Goal: Task Accomplishment & Management: Manage account settings

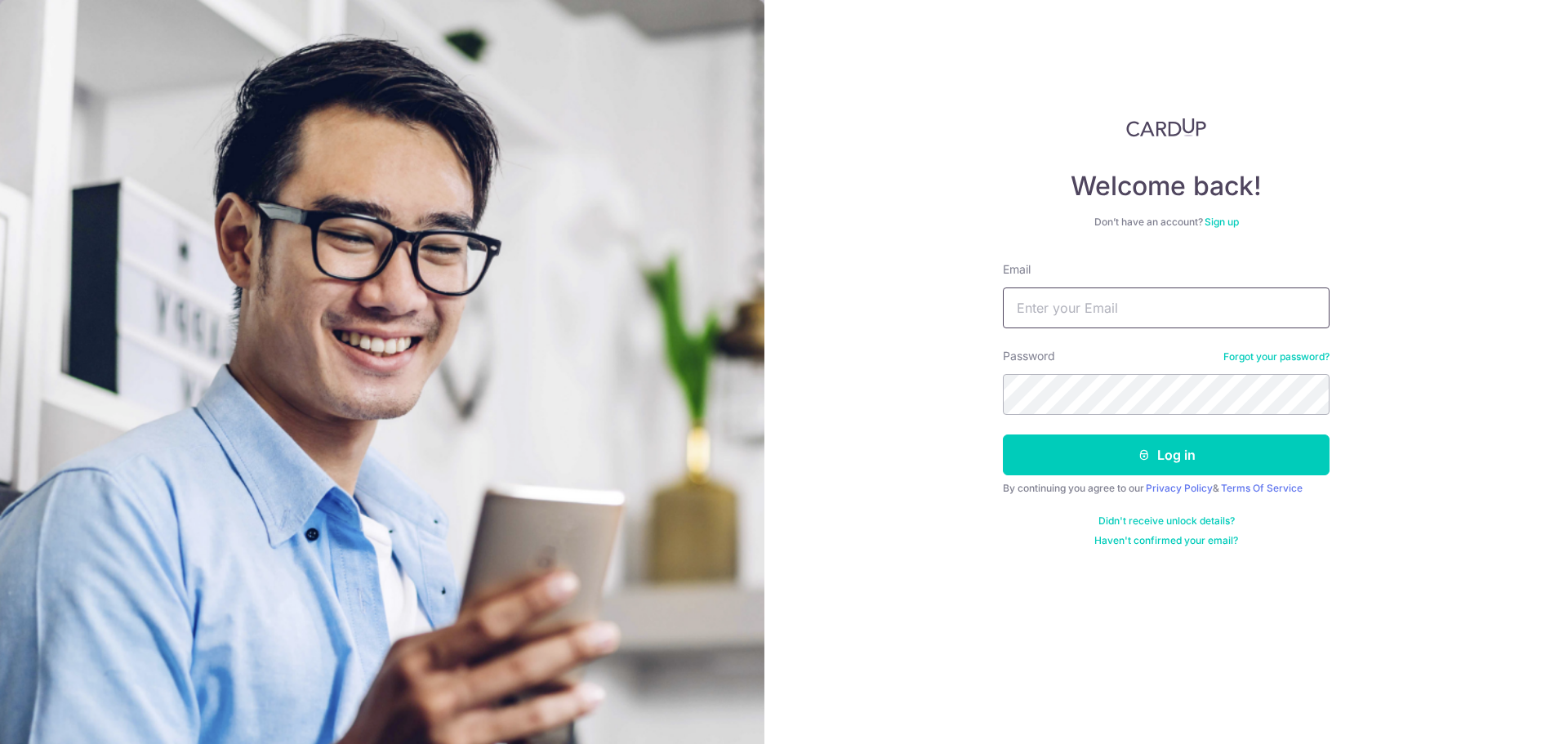
click at [1059, 305] on input "Email" at bounding box center [1166, 308] width 326 height 41
type input "th-tan@outlook.com"
click at [1170, 463] on button "Log in" at bounding box center [1166, 454] width 326 height 41
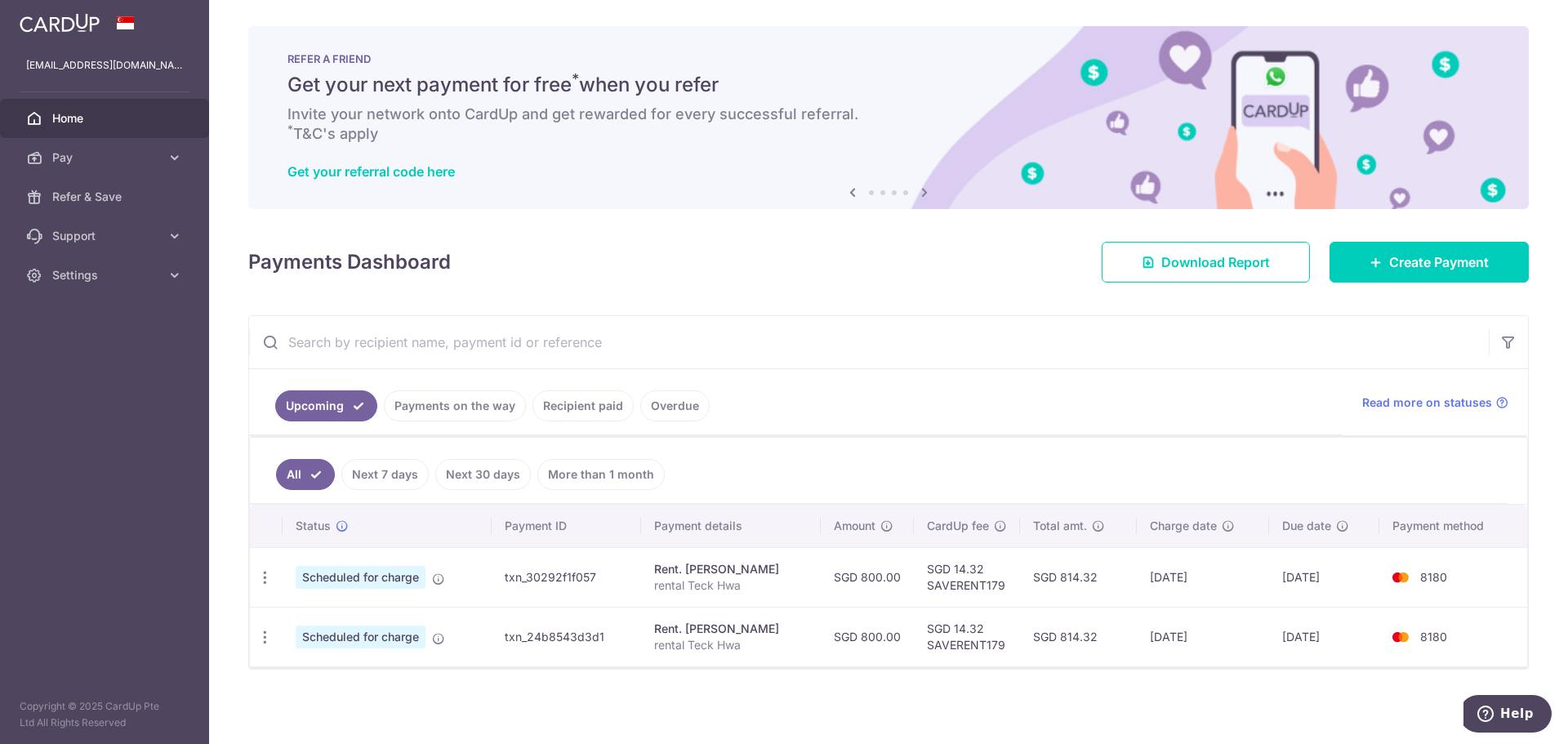
drag, startPoint x: 362, startPoint y: 582, endPoint x: 1077, endPoint y: 593, distance: 715.1
click at [1077, 593] on tr "Update payment Cancel payment Scheduled for charge txn_30292f1f057 Rent. Lee Me…" at bounding box center [888, 577] width 1278 height 60
click at [972, 590] on td "SGD 14.32 SAVERENT179" at bounding box center [967, 577] width 106 height 60
click at [964, 578] on td "SGD 14.32 SAVERENT179" at bounding box center [967, 577] width 106 height 60
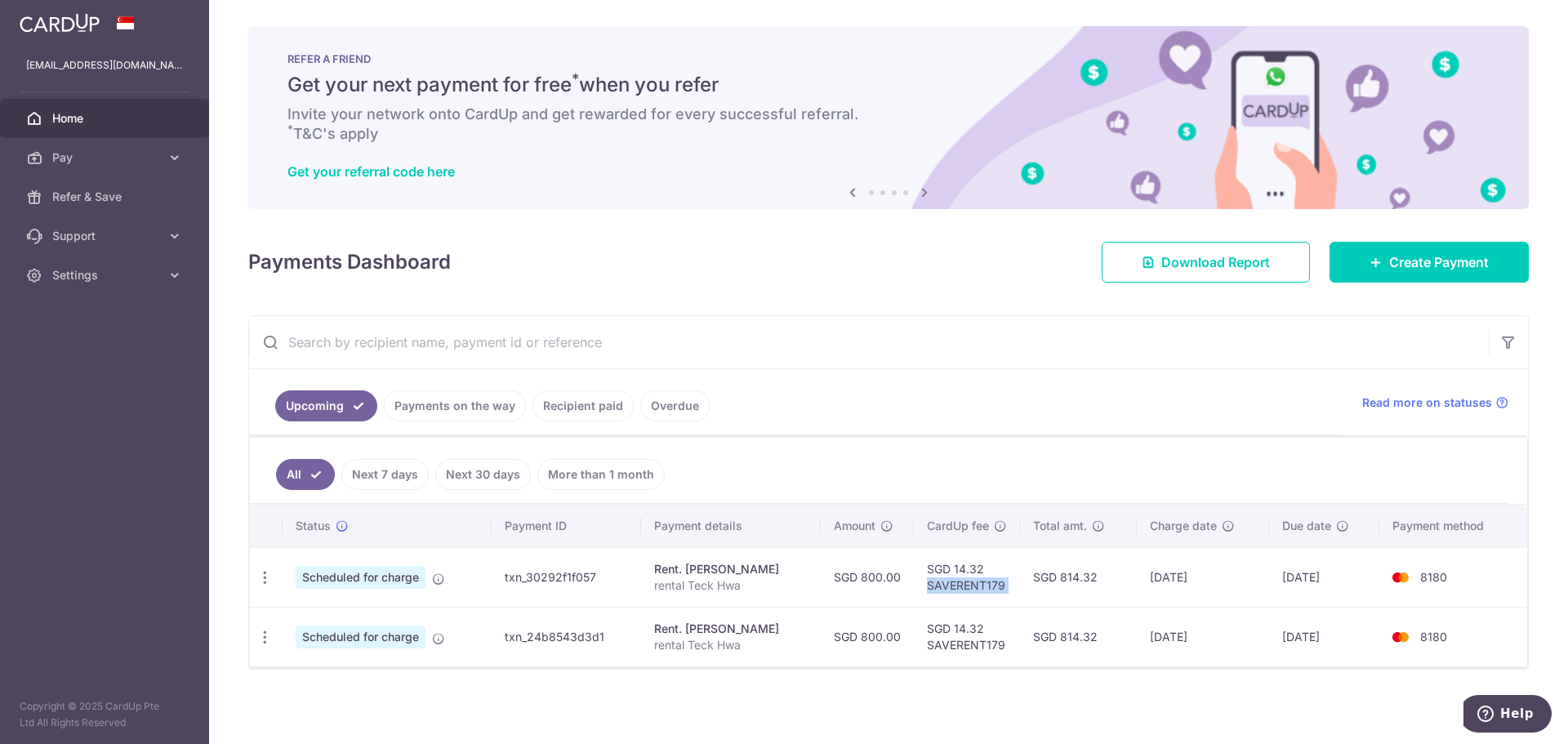
click at [964, 578] on td "SGD 14.32 SAVERENT179" at bounding box center [967, 577] width 106 height 60
click at [1119, 582] on td "SGD 814.32" at bounding box center [1078, 577] width 117 height 60
click at [1292, 583] on td "22/09/2025" at bounding box center [1324, 577] width 111 height 60
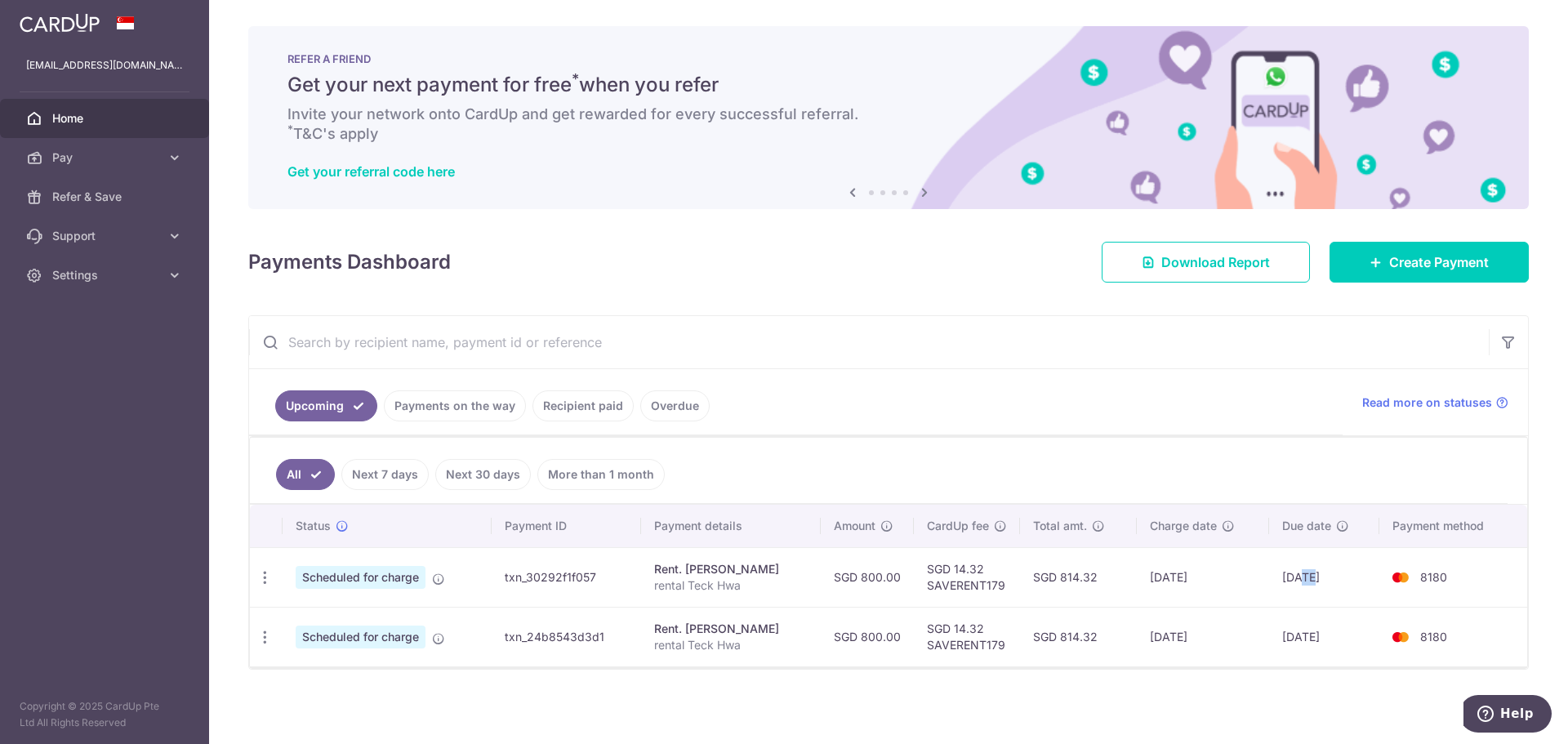
click at [1292, 583] on td "22/09/2025" at bounding box center [1324, 577] width 111 height 60
click at [992, 586] on td "SGD 14.32 SAVERENT179" at bounding box center [967, 577] width 106 height 60
click at [164, 159] on link "Pay" at bounding box center [104, 157] width 209 height 39
click at [135, 195] on span "Payments" at bounding box center [106, 197] width 108 height 16
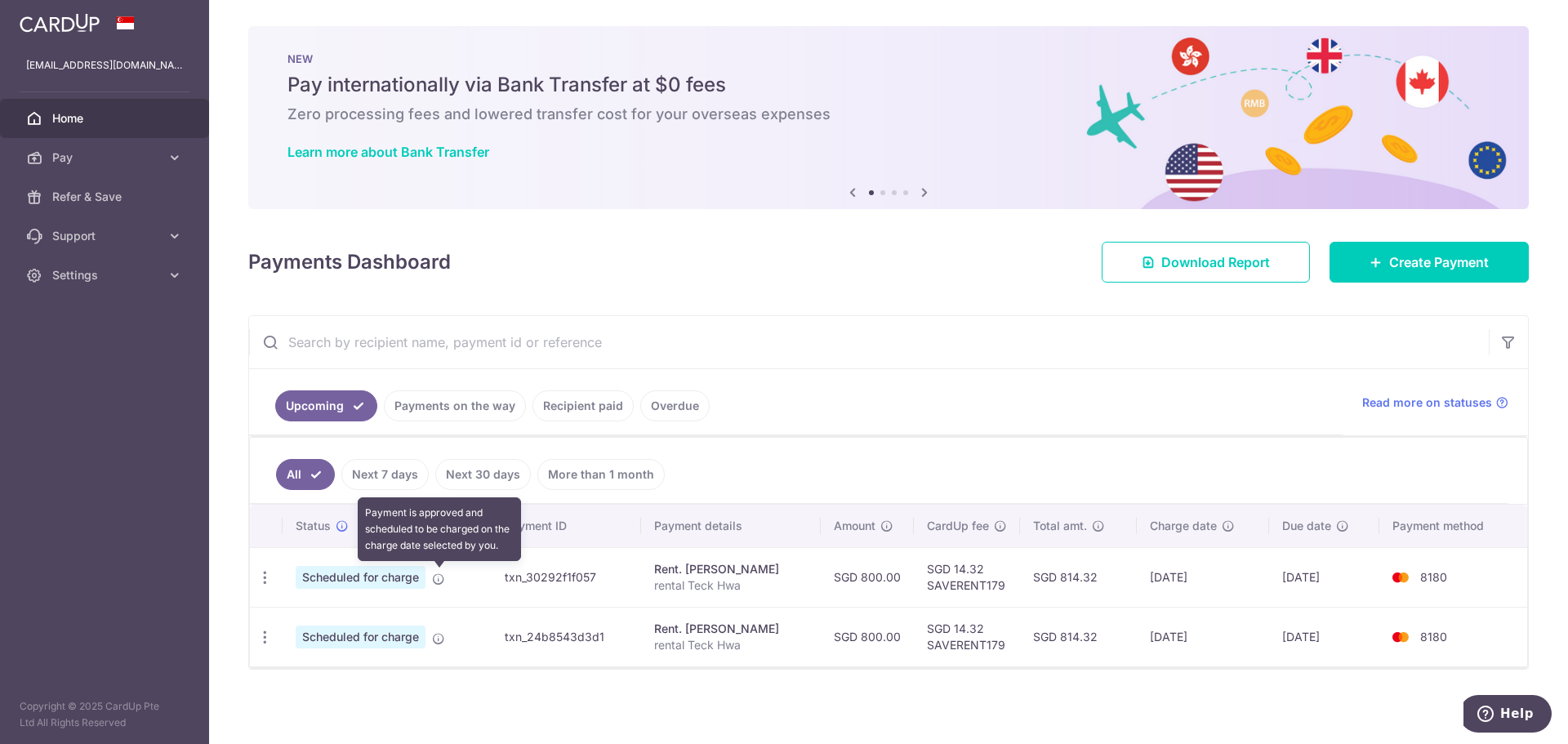
click at [439, 577] on icon at bounding box center [438, 579] width 13 height 13
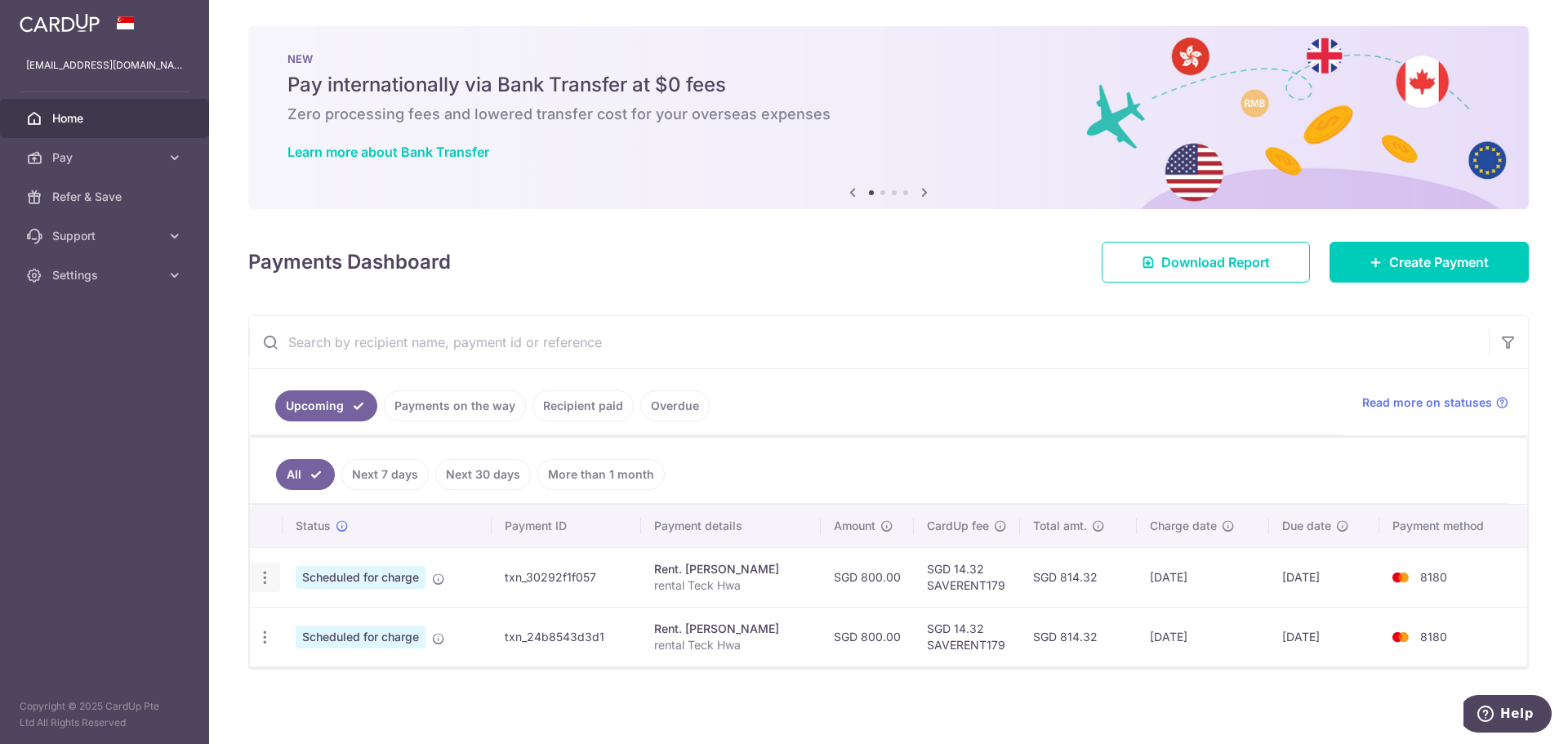
click at [271, 579] on icon "button" at bounding box center [264, 577] width 17 height 17
click at [353, 627] on span "Update payment" at bounding box center [351, 623] width 111 height 20
radio input "true"
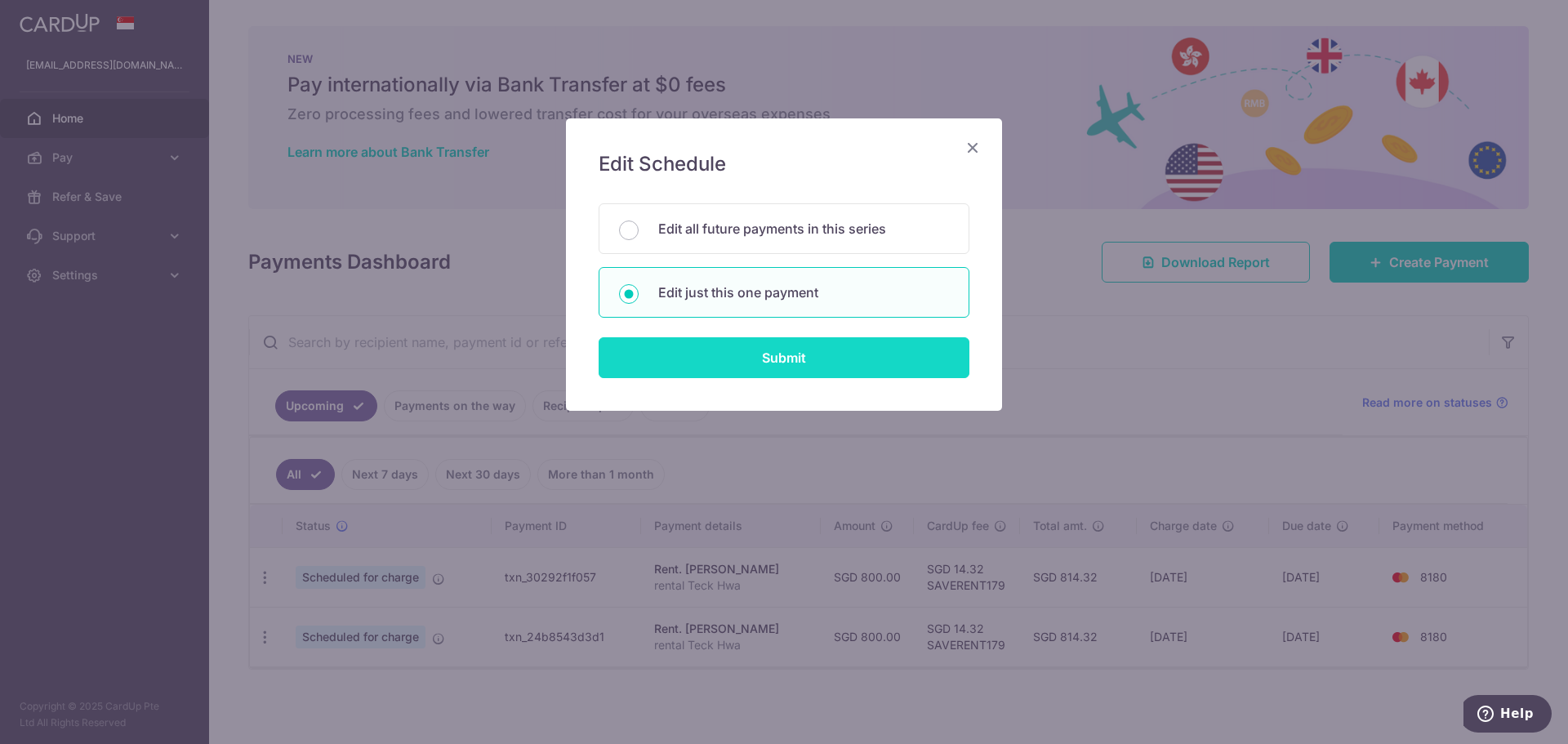
click at [829, 368] on input "Submit" at bounding box center [784, 358] width 371 height 41
radio input "true"
type input "800.00"
type input "22/09/2025"
type input "rental Teck Hwa"
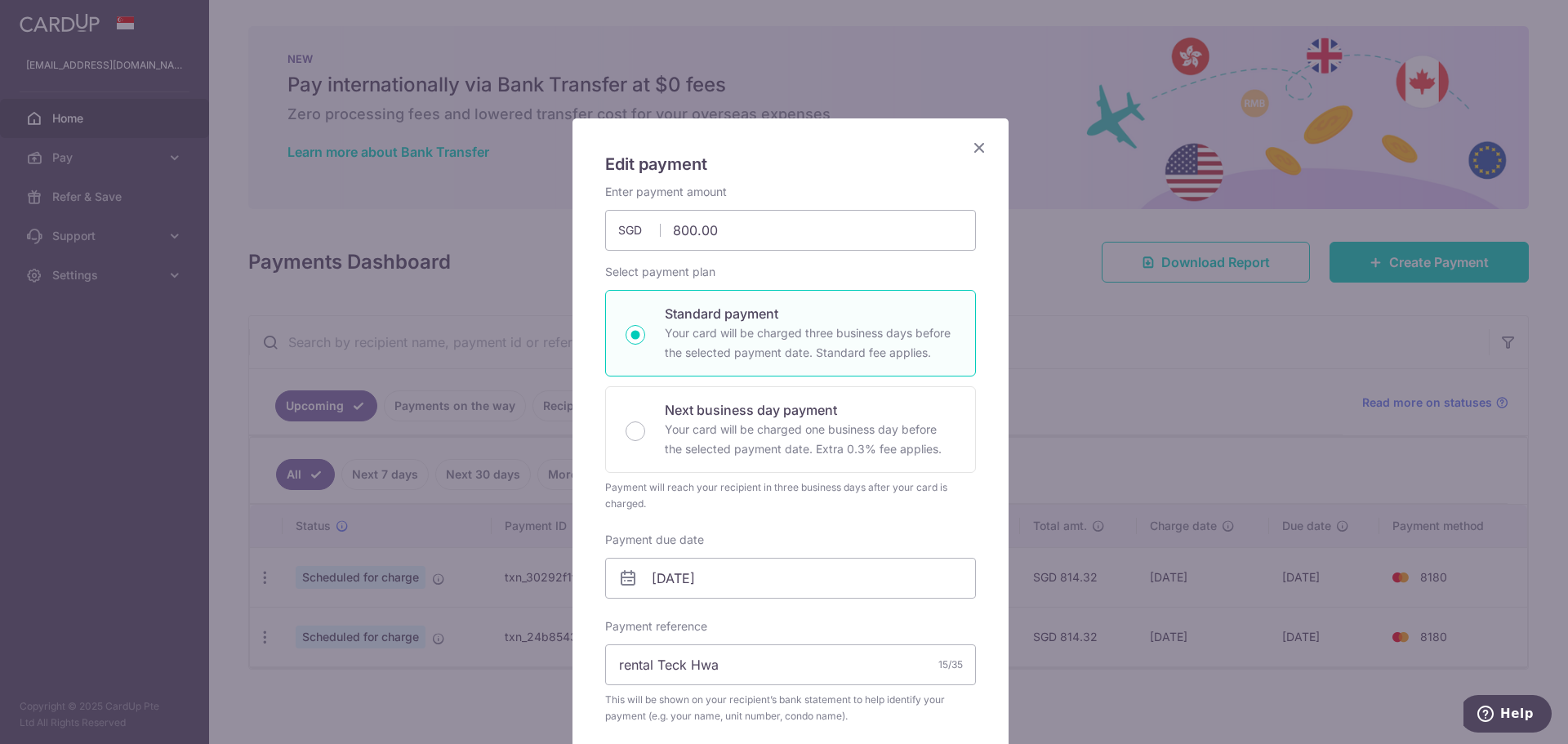
type input "SAVERENT179"
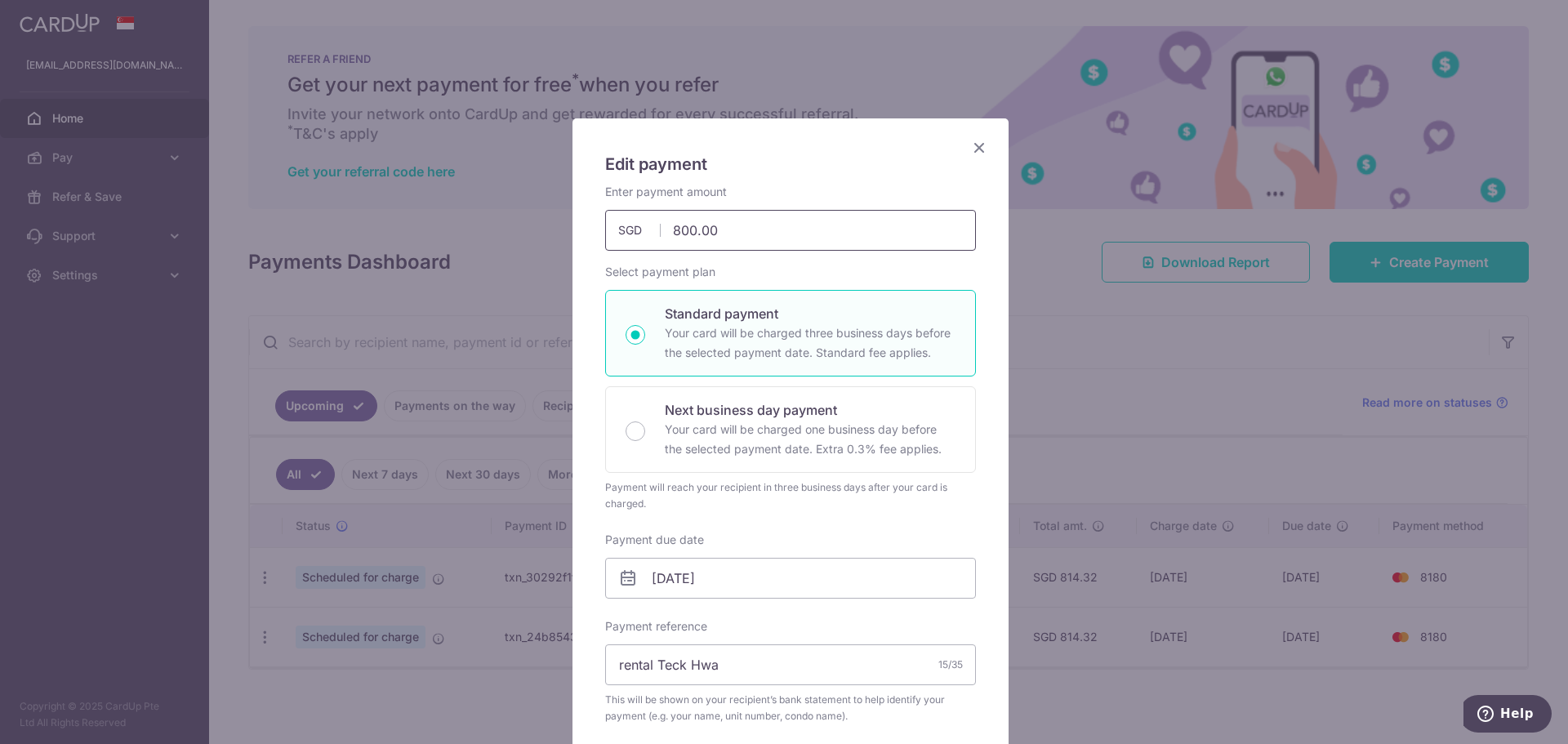
click at [697, 232] on input "800.00" at bounding box center [790, 230] width 371 height 41
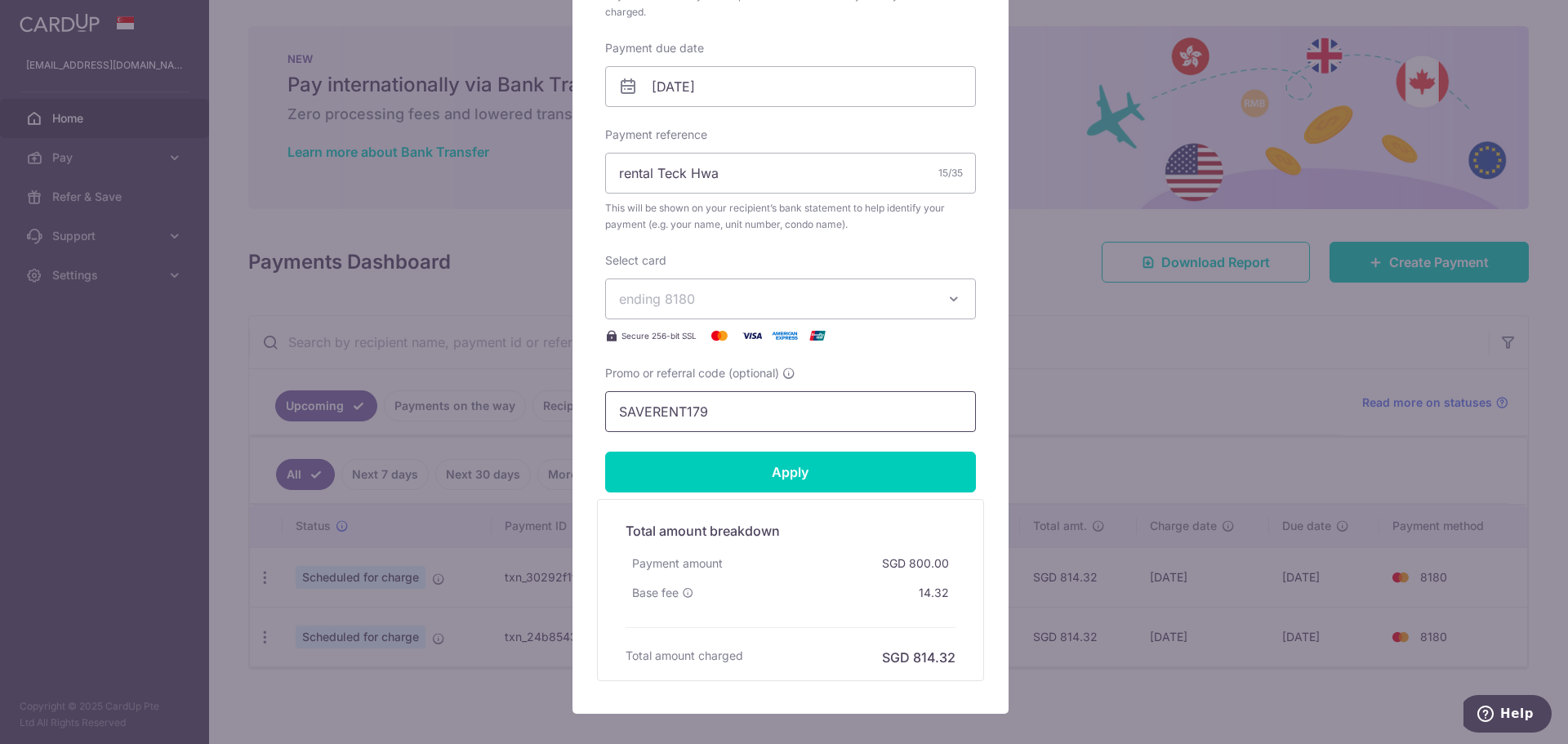
scroll to position [580, 0]
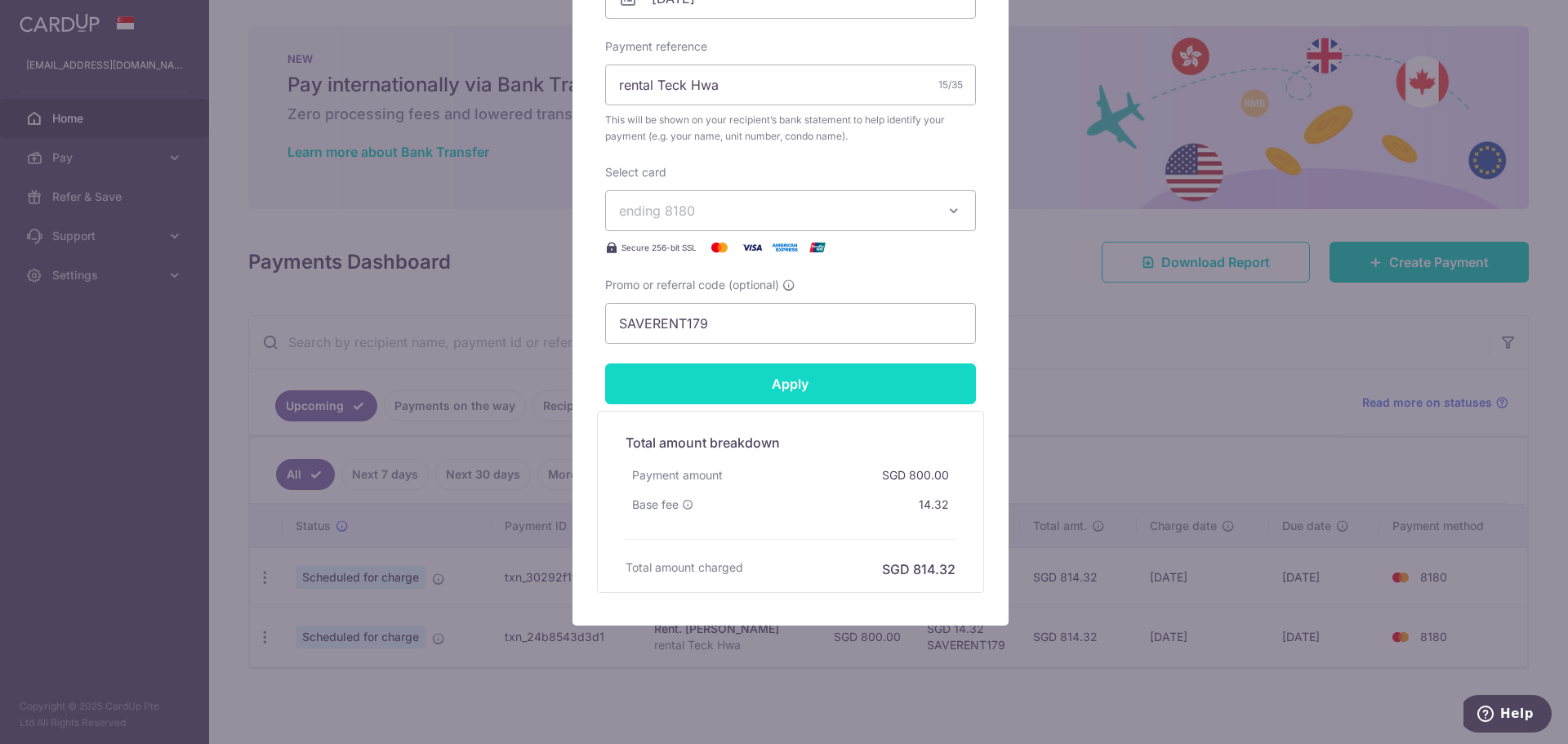
type input "751.00"
click at [757, 399] on input "Apply" at bounding box center [790, 383] width 371 height 41
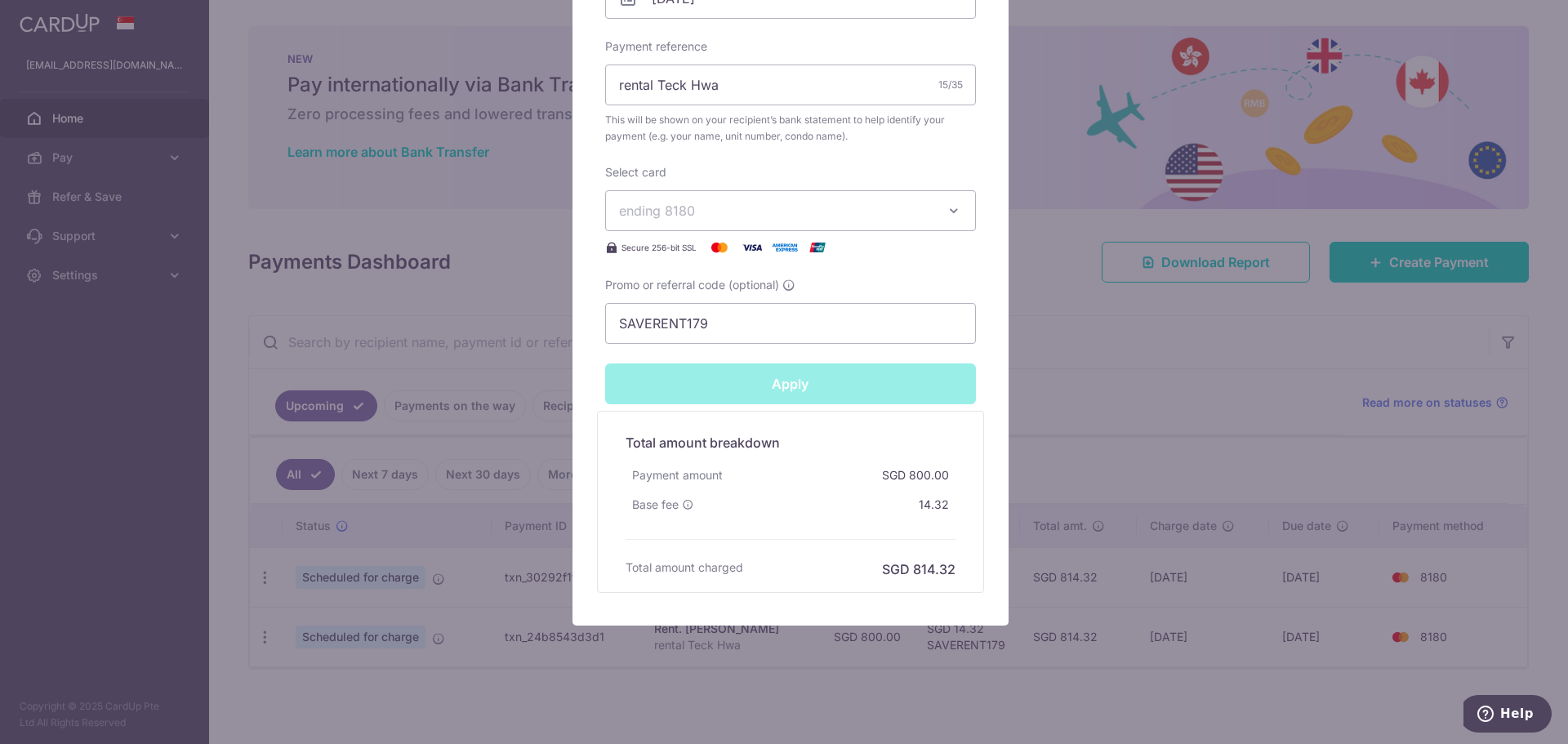
type input "Successfully Applied"
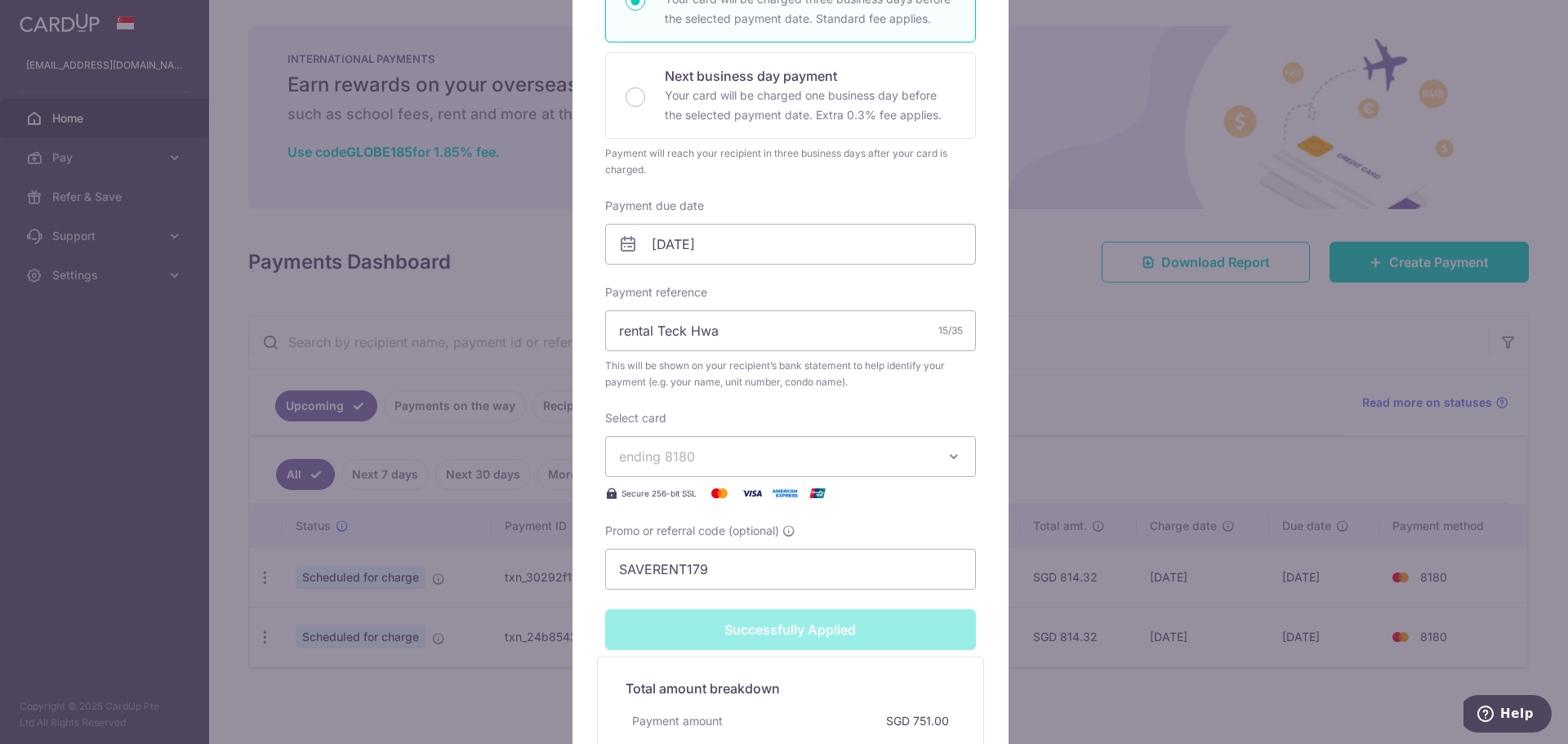
scroll to position [392, 0]
click at [935, 453] on button "ending 8180" at bounding box center [790, 455] width 371 height 41
click at [847, 393] on div "Enter payment amount 751.00 751.00 SGD To change the payment amount, please can…" at bounding box center [790, 219] width 371 height 740
drag, startPoint x: 600, startPoint y: 533, endPoint x: 847, endPoint y: 533, distance: 247.0
click at [847, 533] on div "Edit payment By clicking apply, you will make changes to all payments to Lee Me…" at bounding box center [790, 299] width 436 height 1144
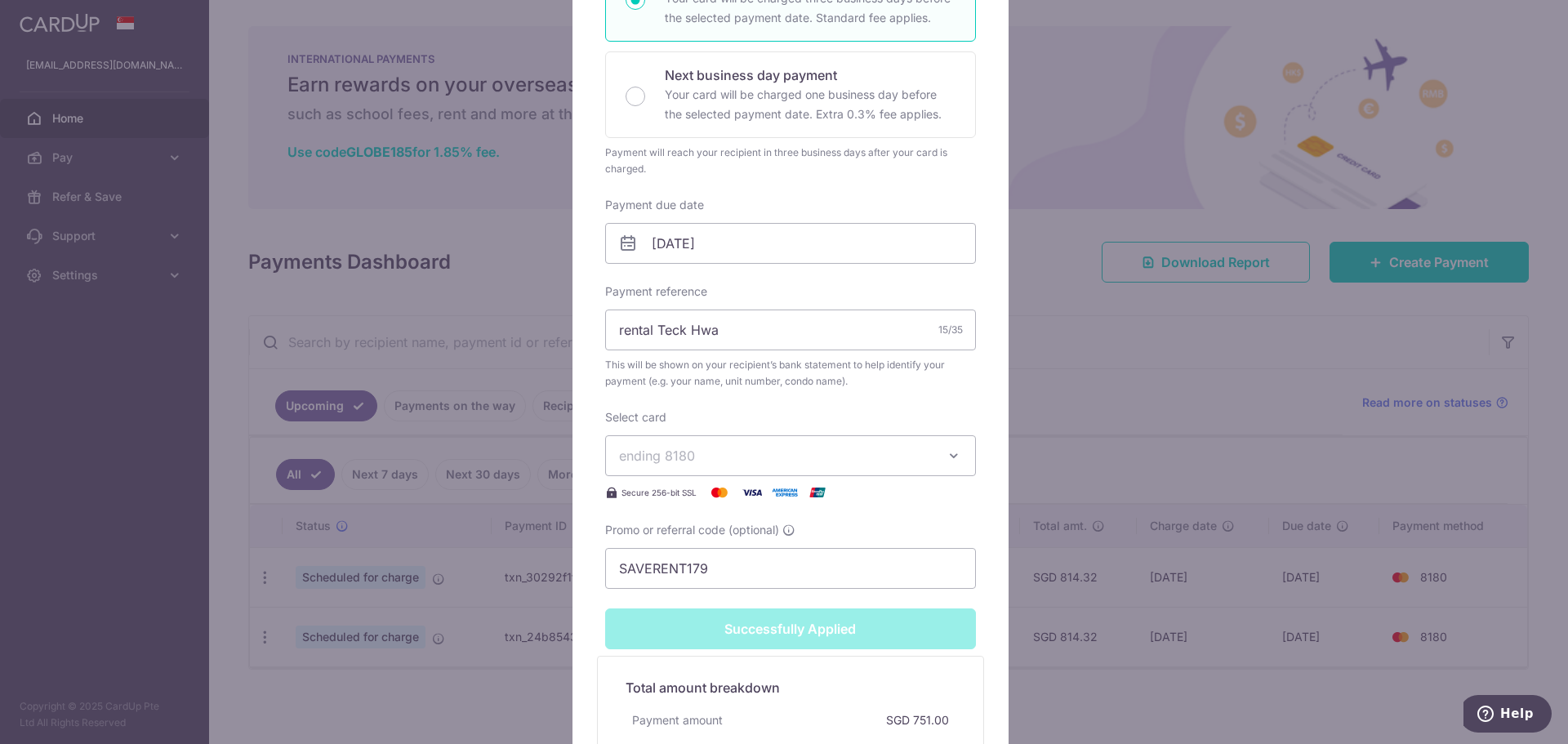
click at [847, 533] on div "Promo or referral code (optional) SAVERENT179" at bounding box center [790, 555] width 371 height 67
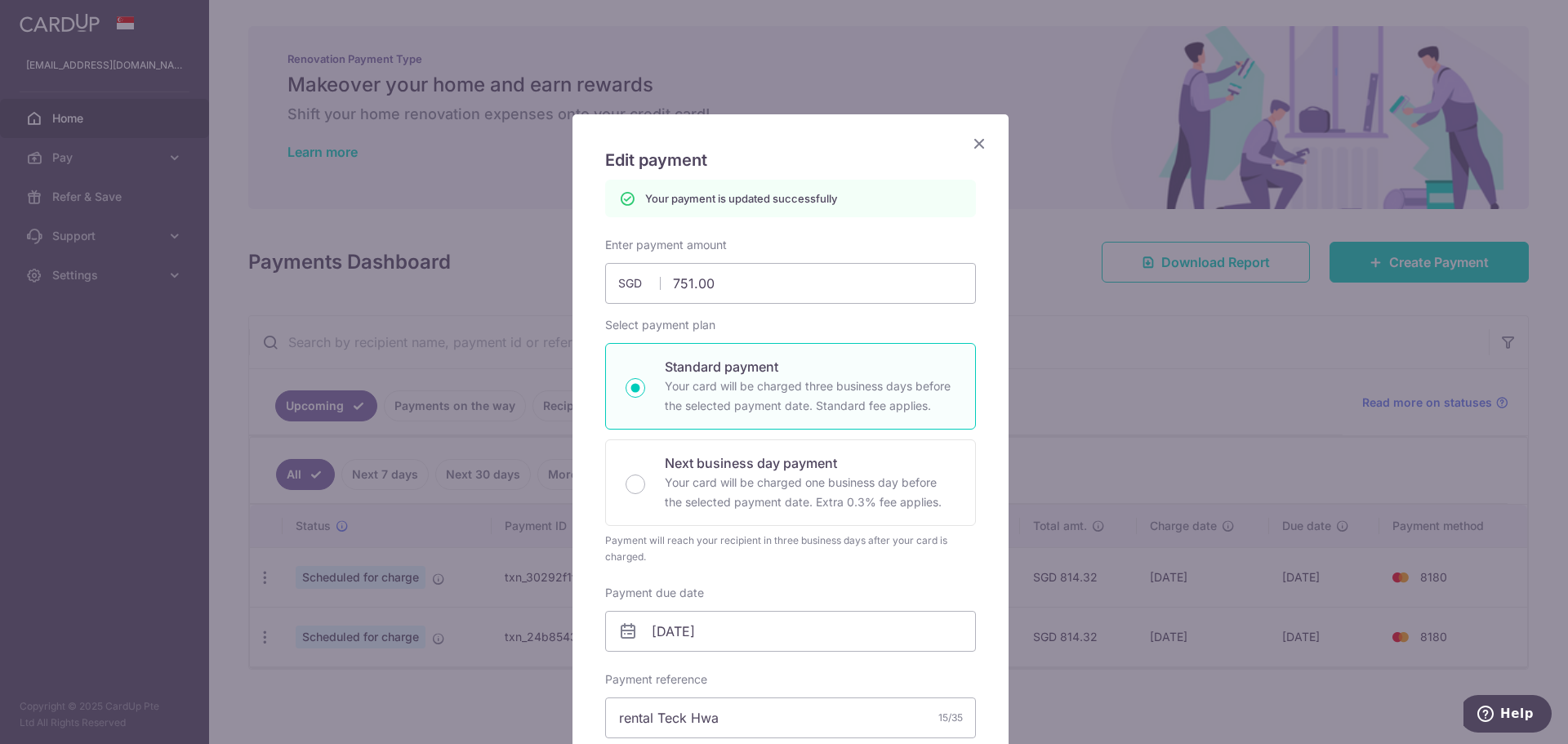
scroll to position [0, 0]
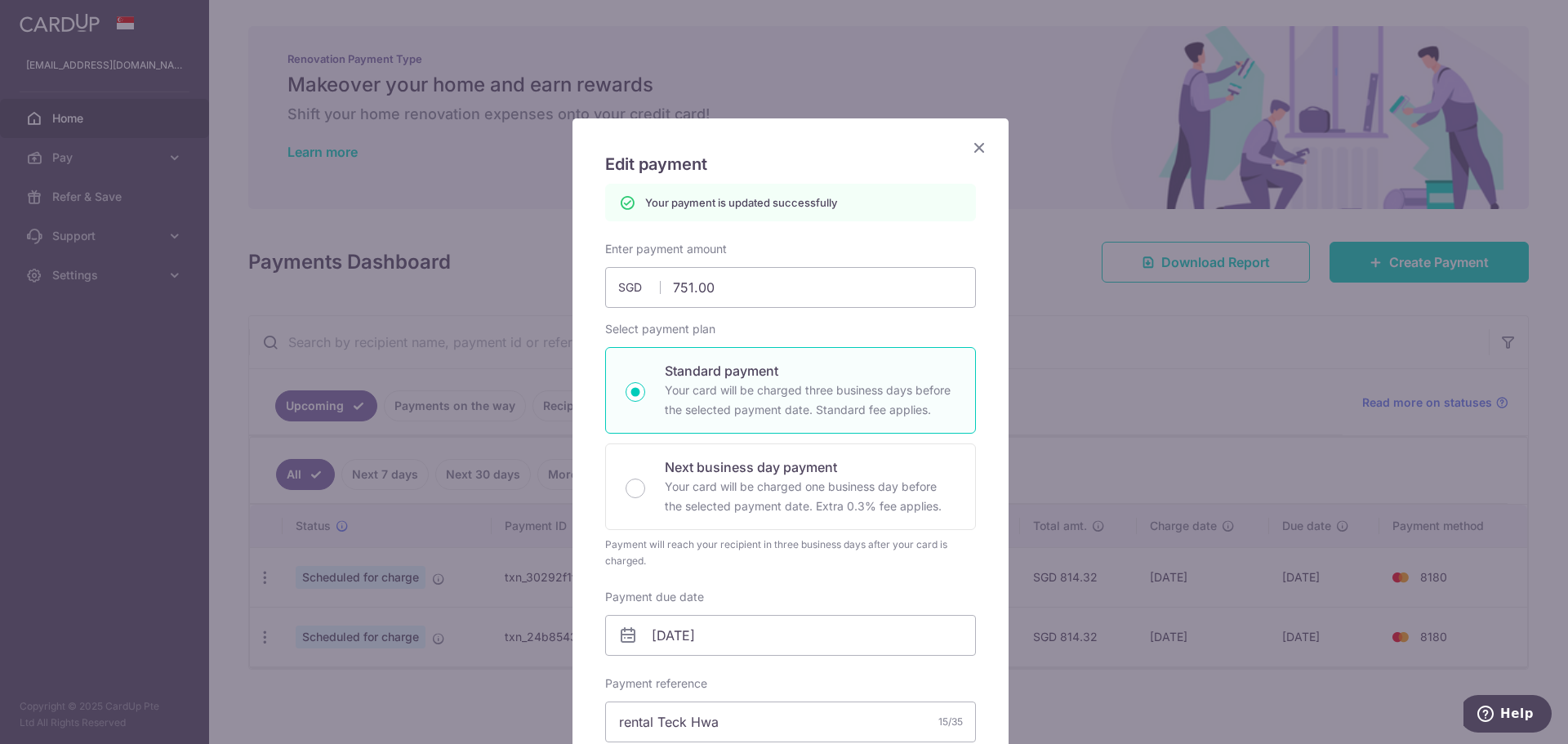
click at [980, 146] on icon "Close" at bounding box center [979, 147] width 20 height 20
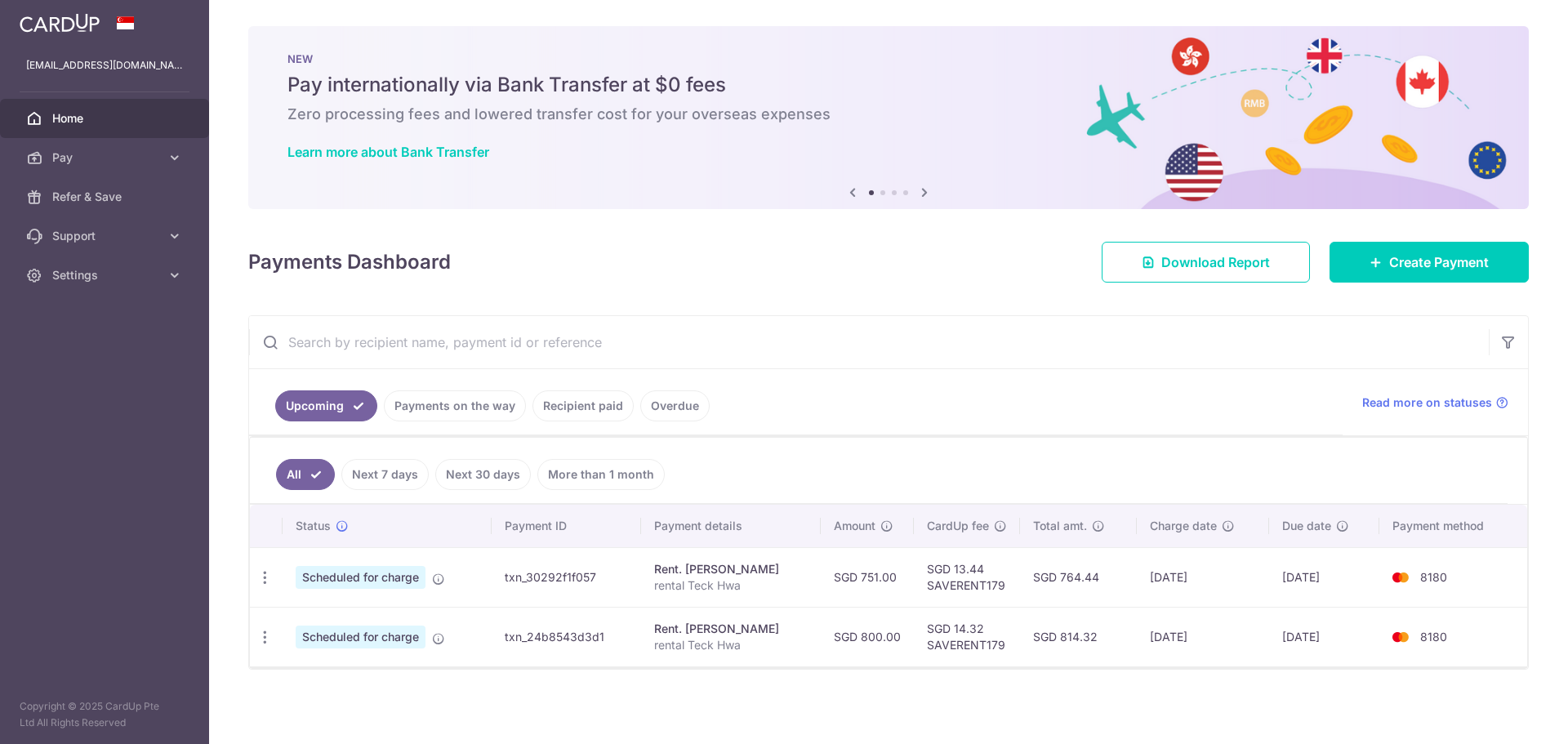
click at [902, 567] on tr "Update payment Cancel payment Scheduled for charge txn_30292f1f057 Rent. Lee Me…" at bounding box center [888, 577] width 1278 height 60
click at [865, 584] on td "SGD 751.00" at bounding box center [866, 577] width 93 height 60
click at [914, 570] on td "SGD 13.44 SAVERENT179" at bounding box center [967, 577] width 106 height 60
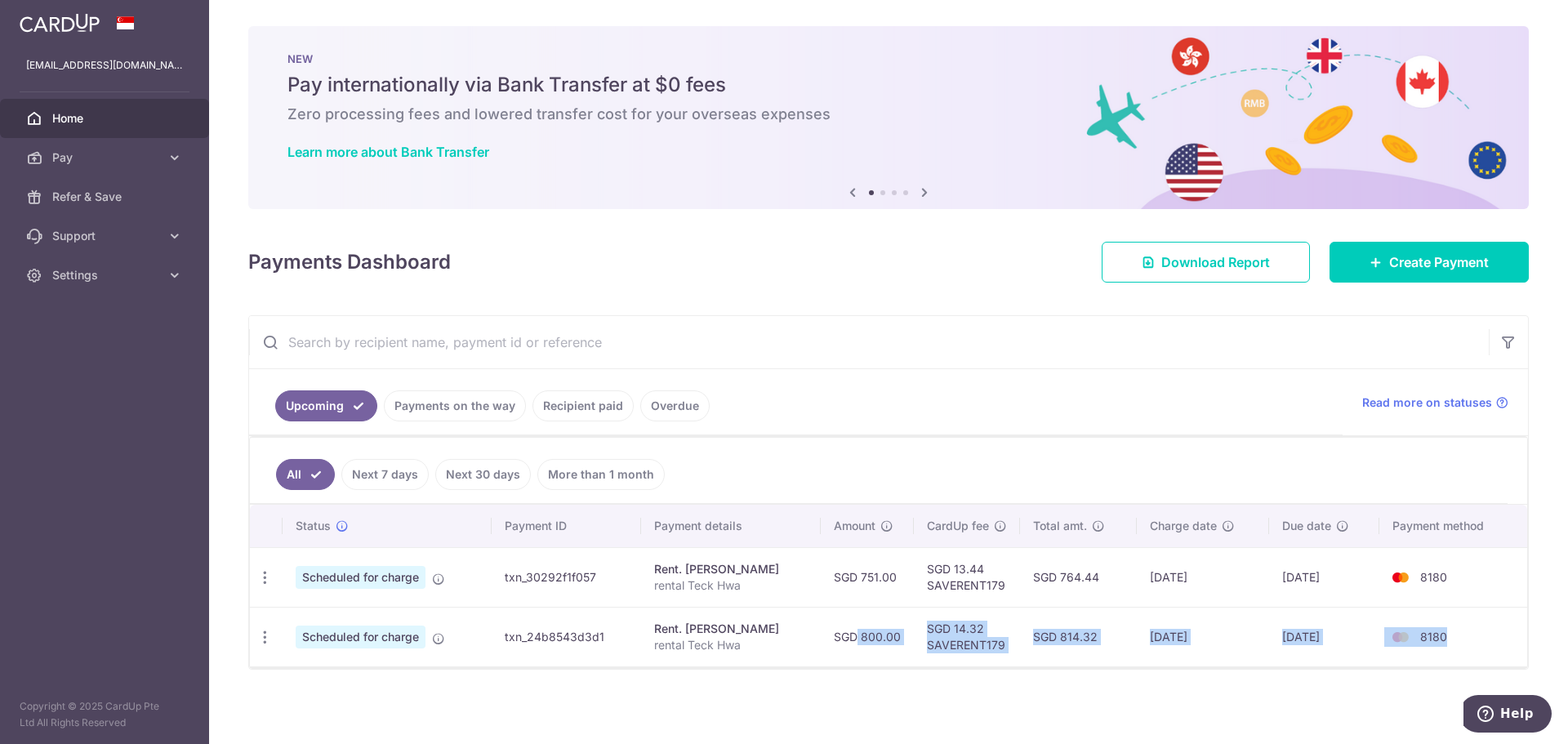
drag, startPoint x: 807, startPoint y: 632, endPoint x: 1478, endPoint y: 641, distance: 671.1
click at [1478, 641] on tr "Update payment Cancel payment Scheduled for charge txn_24b8543d3d1 Rent. Lee Me…" at bounding box center [888, 637] width 1278 height 60
click at [1473, 627] on td "8180" at bounding box center [1453, 637] width 148 height 60
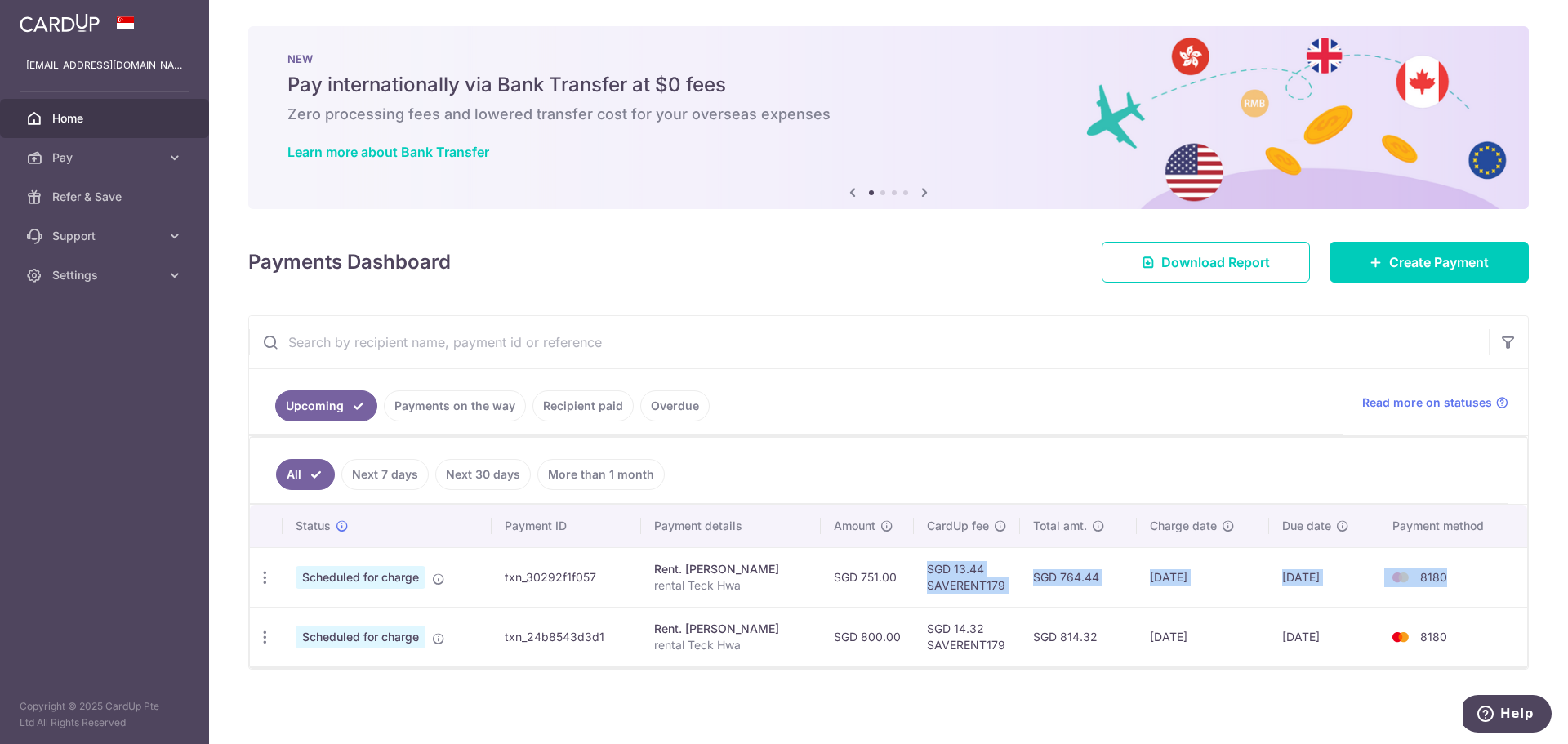
drag, startPoint x: 1450, startPoint y: 588, endPoint x: 992, endPoint y: 575, distance: 458.2
click at [992, 575] on tr "Update payment Cancel payment Scheduled for charge txn_30292f1f057 Rent. Lee Me…" at bounding box center [888, 577] width 1278 height 60
click at [1033, 579] on td "SGD 764.44" at bounding box center [1078, 577] width 117 height 60
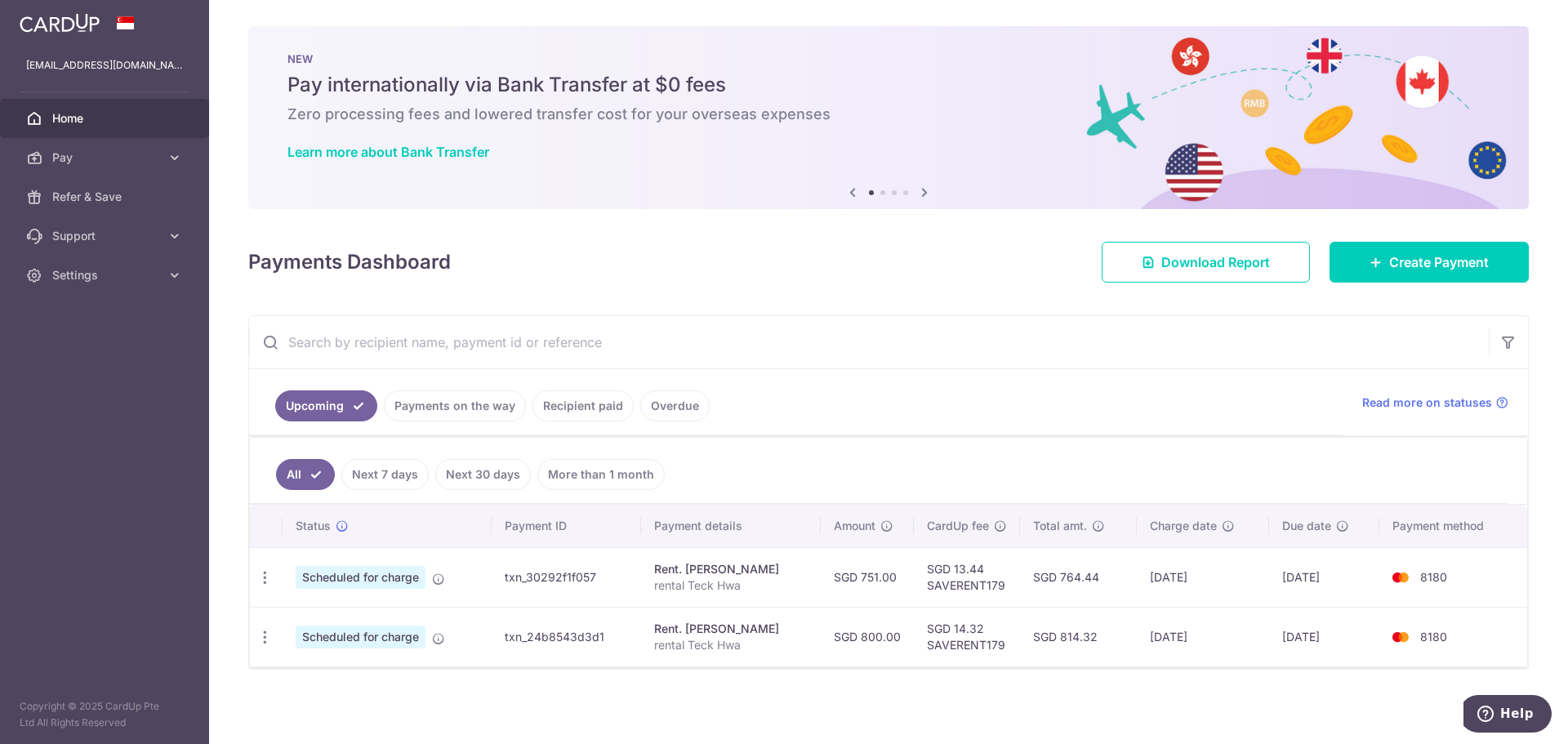
click at [1205, 576] on td "17/09/2025" at bounding box center [1203, 577] width 133 height 60
click at [1357, 582] on td "22/09/2025" at bounding box center [1324, 577] width 111 height 60
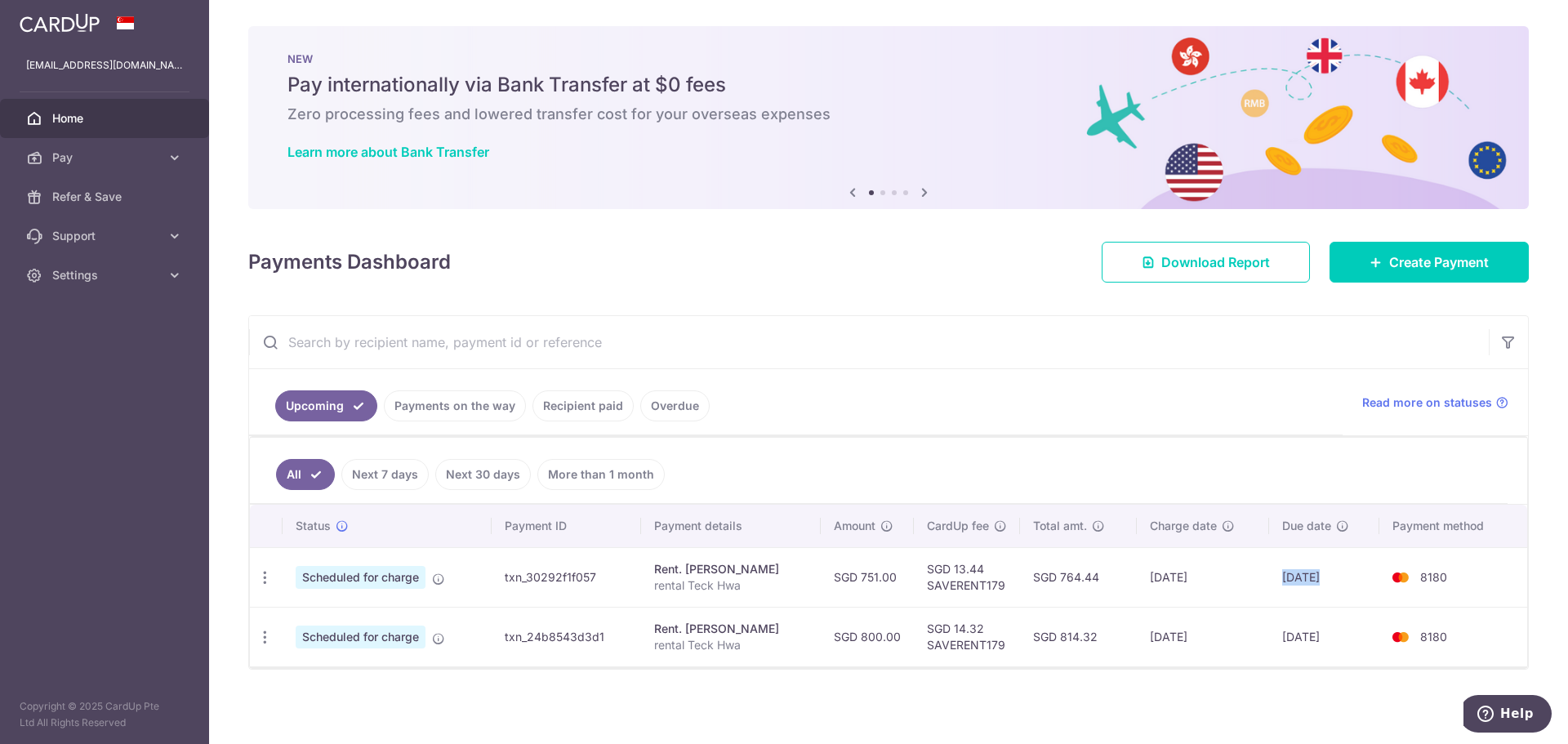
click at [1357, 582] on td "22/09/2025" at bounding box center [1324, 577] width 111 height 60
click at [1431, 582] on span "8180" at bounding box center [1433, 577] width 27 height 14
click at [1430, 582] on span "8180" at bounding box center [1433, 577] width 27 height 14
click at [1467, 588] on td "8180" at bounding box center [1453, 577] width 148 height 60
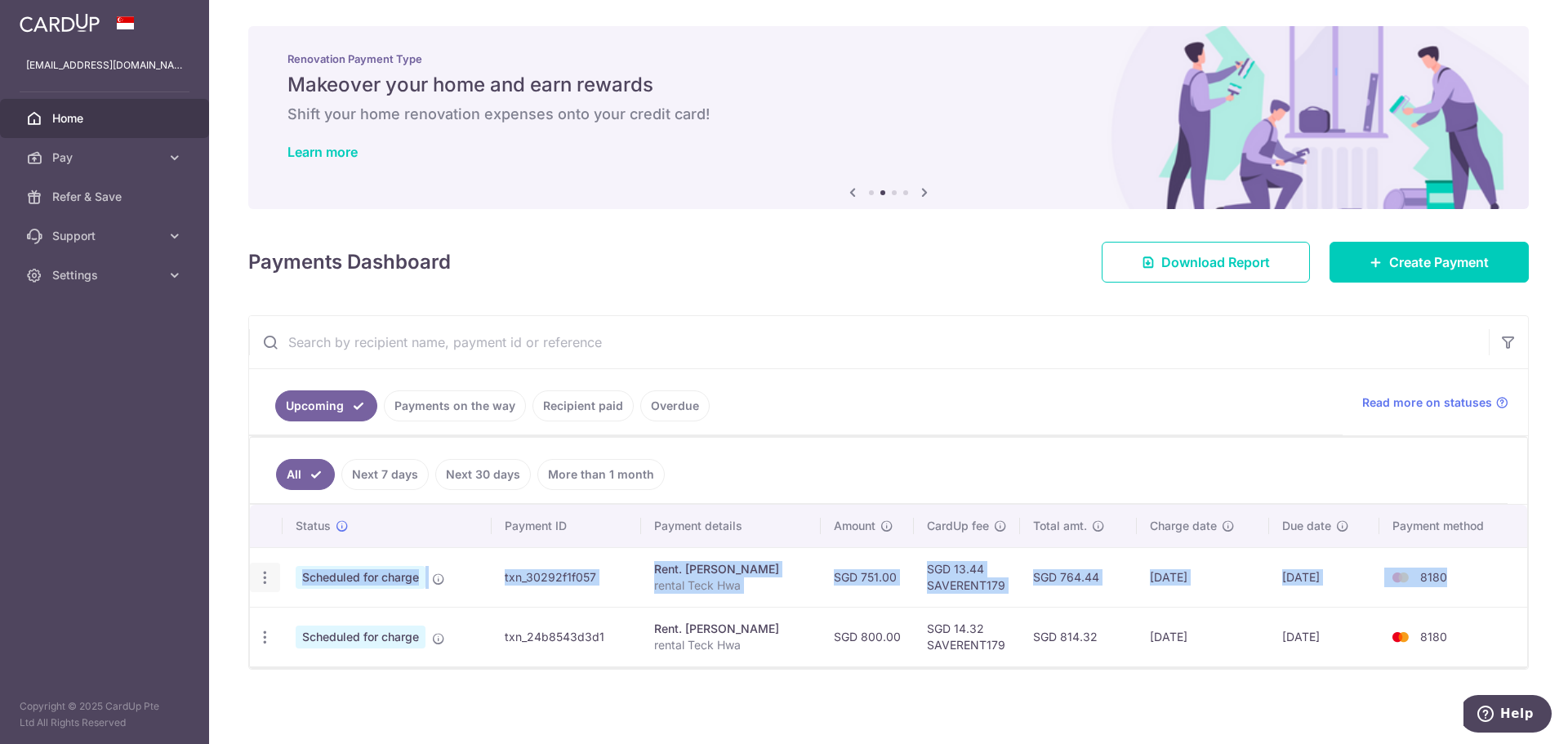
drag, startPoint x: 1438, startPoint y: 578, endPoint x: 255, endPoint y: 573, distance: 1183.0
click at [255, 573] on tr "Update payment Cancel payment Scheduled for charge txn_30292f1f057 Rent. Lee Me…" at bounding box center [888, 577] width 1278 height 60
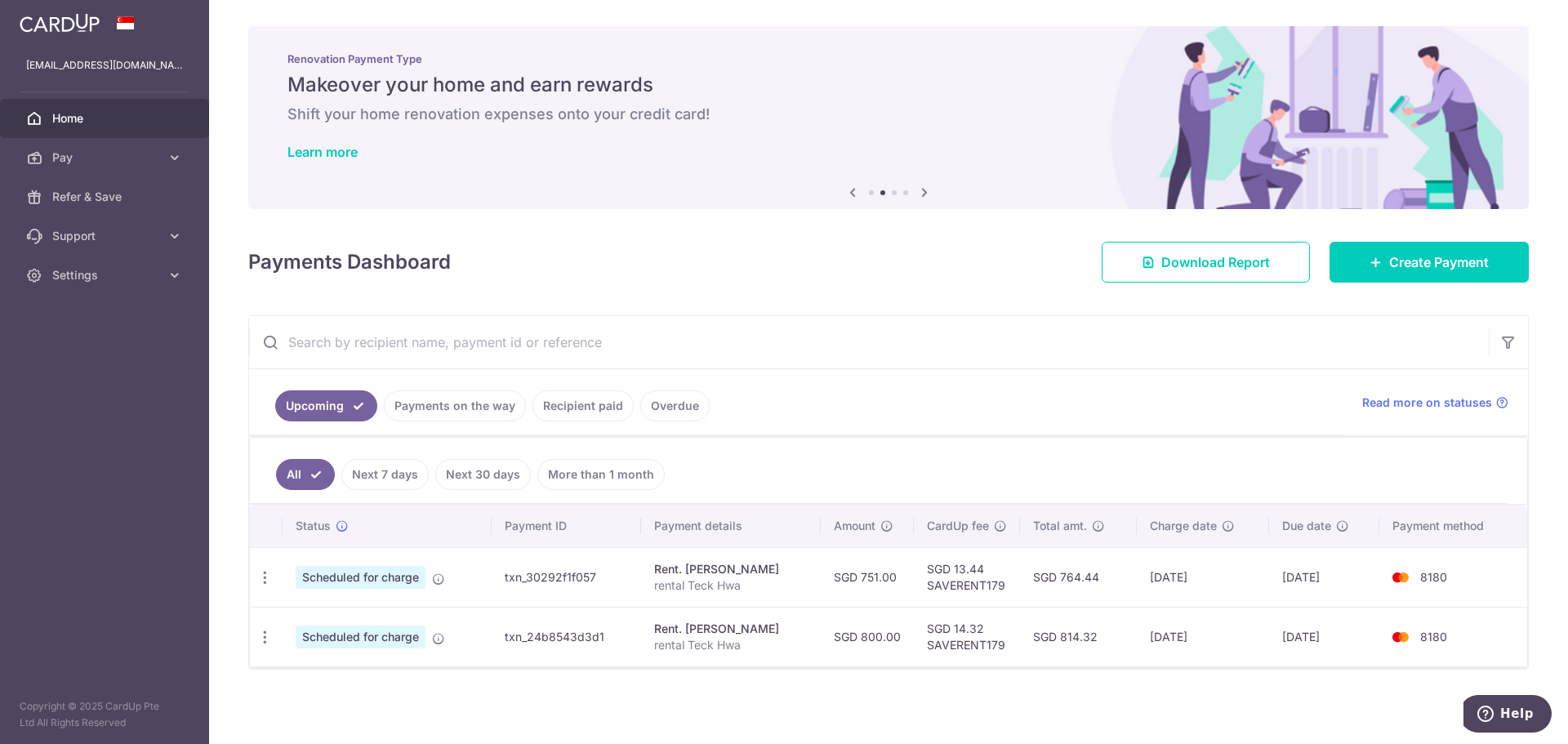
click at [1017, 347] on input "text" at bounding box center [869, 343] width 1240 height 52
click at [164, 245] on link "Support" at bounding box center [104, 236] width 209 height 39
click at [166, 279] on link "Settings" at bounding box center [104, 275] width 209 height 39
click at [98, 360] on span "Logout" at bounding box center [106, 354] width 108 height 16
